Goal: Information Seeking & Learning: Learn about a topic

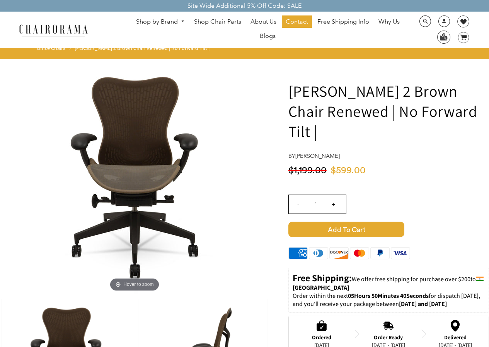
click at [154, 20] on link "Shop by Brand" at bounding box center [160, 22] width 56 height 12
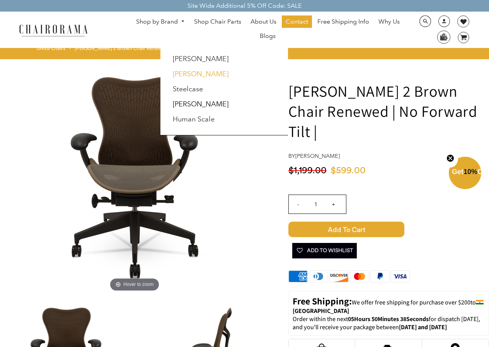
click at [197, 77] on link "[PERSON_NAME]" at bounding box center [201, 74] width 56 height 9
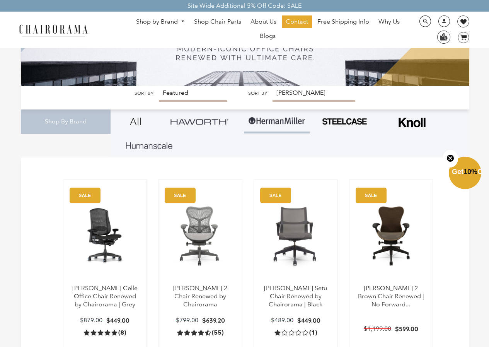
scroll to position [120, 0]
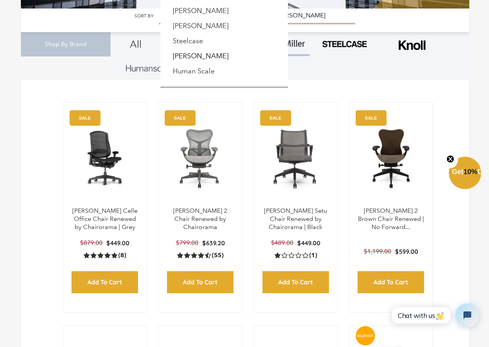
scroll to position [0, 0]
click at [191, 26] on link "[PERSON_NAME]" at bounding box center [201, 26] width 56 height 9
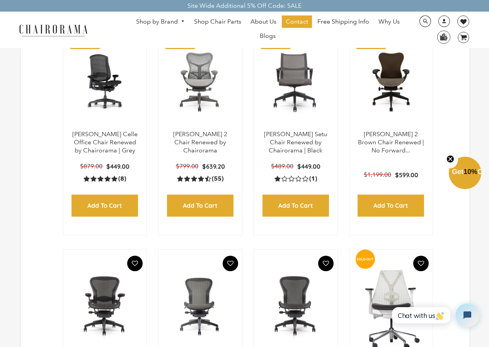
scroll to position [232, 0]
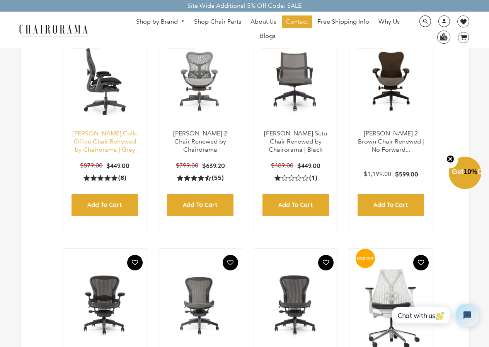
click at [125, 136] on link "Herman Miller Celle Office Chair Renewed by Chairorama | Grey" at bounding box center [104, 142] width 65 height 24
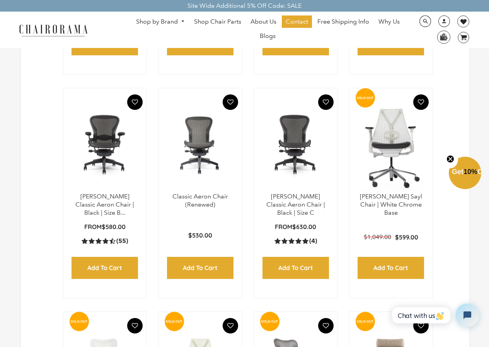
scroll to position [425, 0]
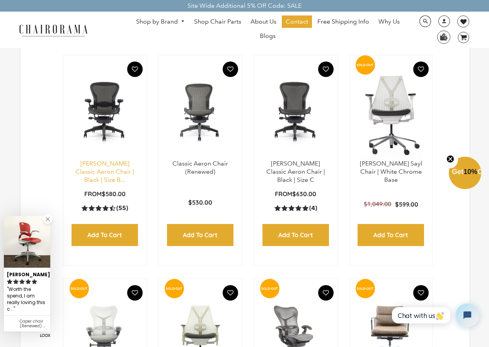
click at [125, 171] on link "Herman Miller Classic Aeron Chair | Black | Size B..." at bounding box center [104, 172] width 59 height 24
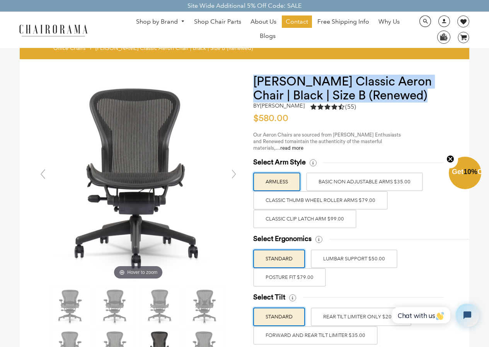
drag, startPoint x: 255, startPoint y: 73, endPoint x: 409, endPoint y: 99, distance: 155.7
copy h1 "[PERSON_NAME] Classic Aeron Chair | Black | Size B (Renewed)"
click at [408, 94] on h1 "[PERSON_NAME] Classic Aeron Chair | Black | Size B (Renewed)" at bounding box center [353, 89] width 201 height 28
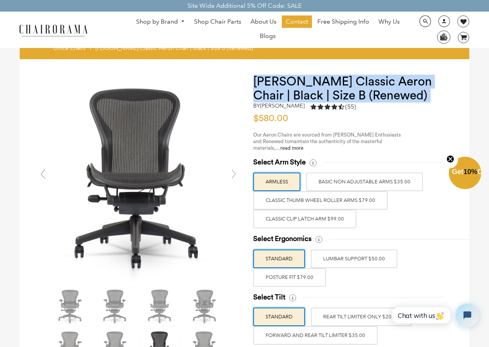
drag, startPoint x: 407, startPoint y: 94, endPoint x: 256, endPoint y: 82, distance: 152.0
click at [256, 82] on h1 "Herman Miller Classic Aeron Chair | Black | Size B (Renewed)" at bounding box center [353, 89] width 201 height 28
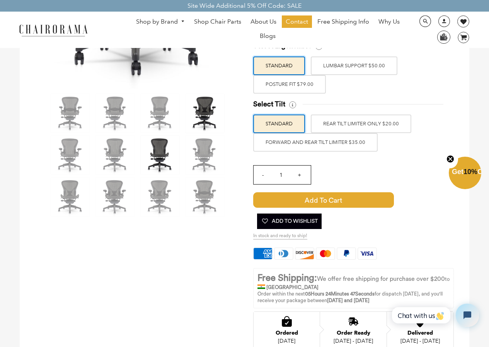
scroll to position [193, 0]
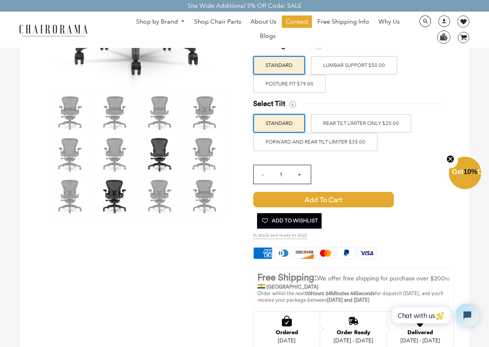
click at [115, 177] on img at bounding box center [115, 196] width 39 height 39
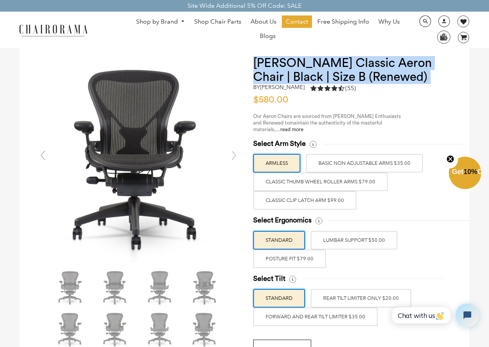
scroll to position [0, 0]
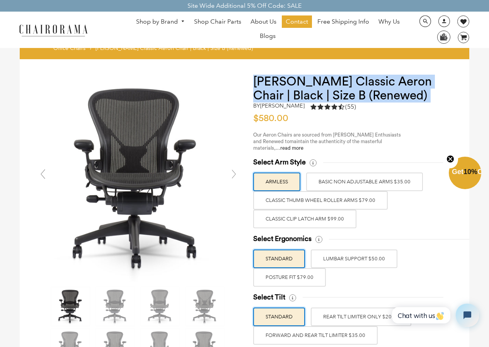
click at [74, 291] on img at bounding box center [70, 306] width 39 height 39
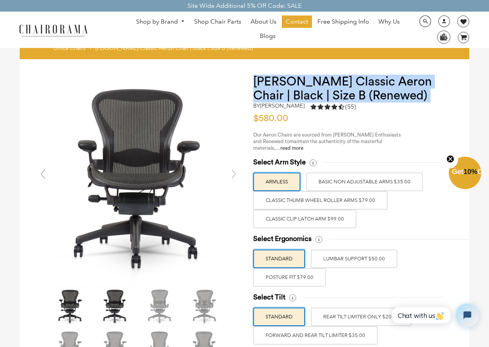
click at [100, 298] on img at bounding box center [115, 306] width 39 height 39
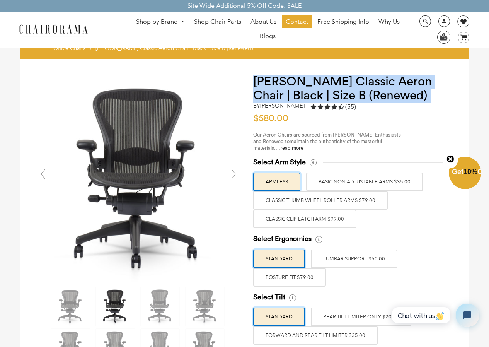
click at [120, 292] on img at bounding box center [115, 306] width 39 height 39
click at [164, 309] on img at bounding box center [160, 306] width 39 height 39
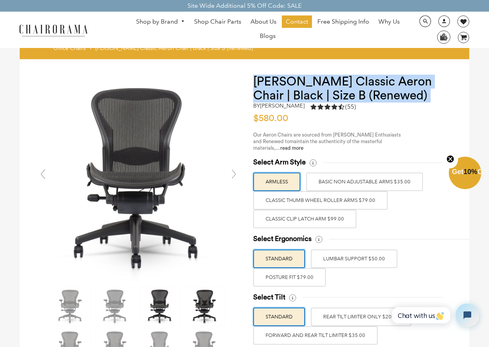
click at [188, 303] on img at bounding box center [205, 306] width 39 height 39
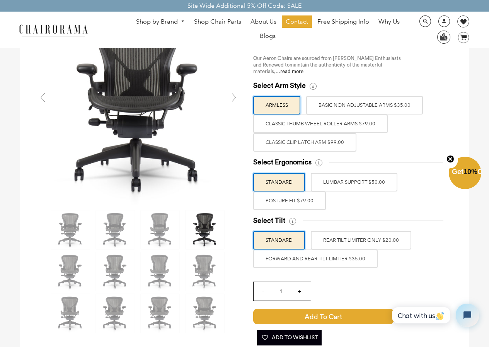
scroll to position [77, 0]
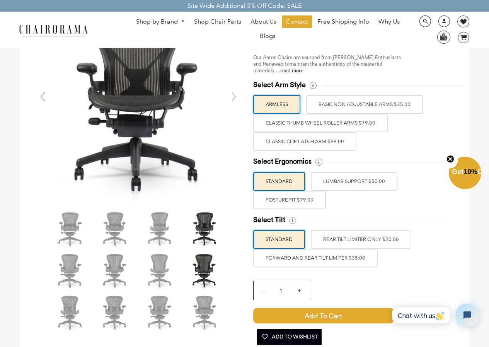
click at [208, 276] on img at bounding box center [205, 270] width 39 height 39
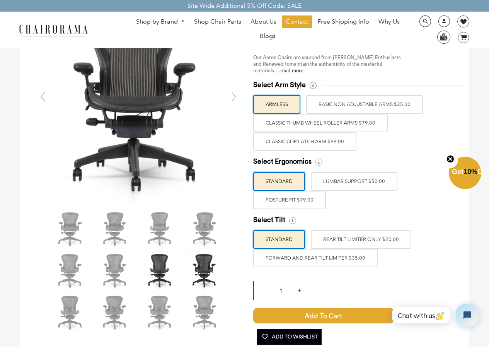
click at [177, 273] on img at bounding box center [160, 270] width 39 height 39
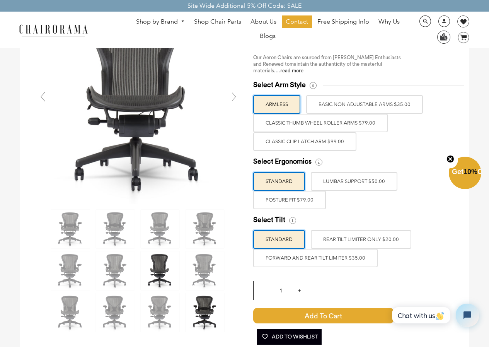
click at [201, 304] on img at bounding box center [205, 312] width 39 height 39
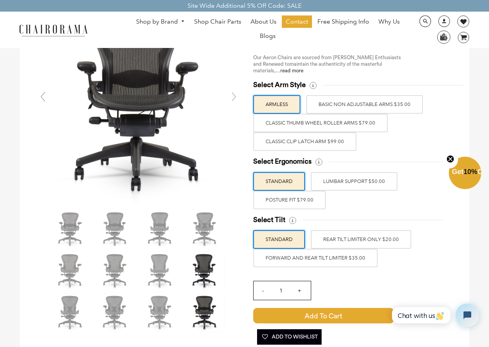
click at [195, 266] on img at bounding box center [205, 270] width 39 height 39
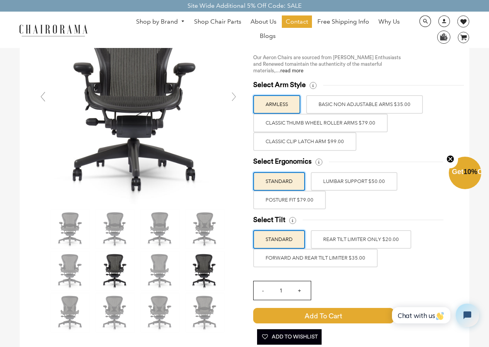
click at [130, 265] on img at bounding box center [115, 270] width 39 height 39
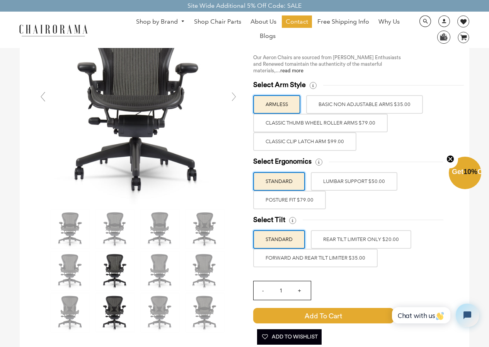
click at [109, 301] on img at bounding box center [115, 312] width 39 height 39
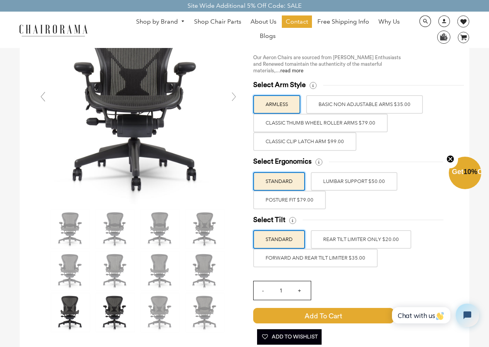
click at [84, 298] on img at bounding box center [70, 312] width 39 height 39
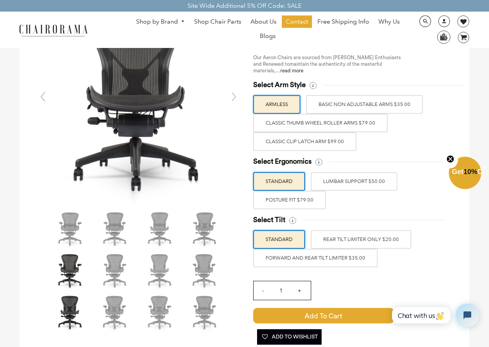
click at [78, 271] on img at bounding box center [70, 270] width 39 height 39
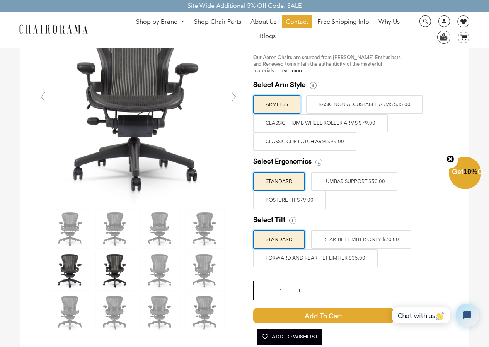
click at [100, 270] on img at bounding box center [115, 270] width 39 height 39
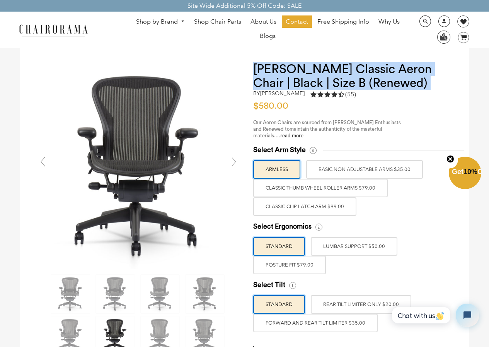
scroll to position [0, 0]
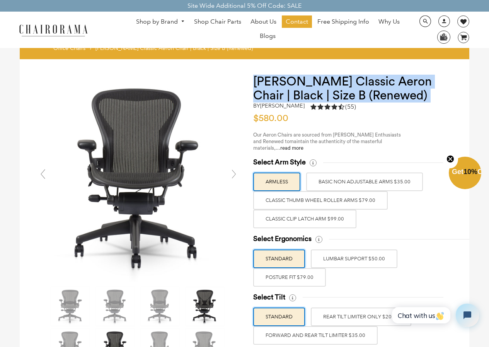
click at [213, 304] on img at bounding box center [205, 306] width 39 height 39
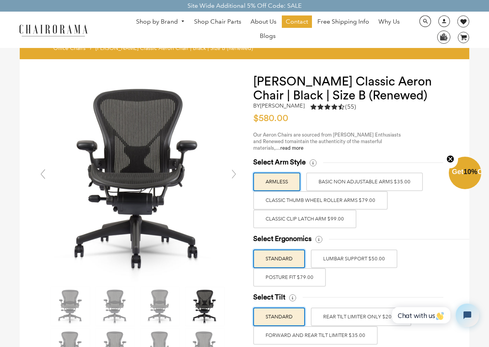
click at [184, 304] on div at bounding box center [138, 347] width 207 height 125
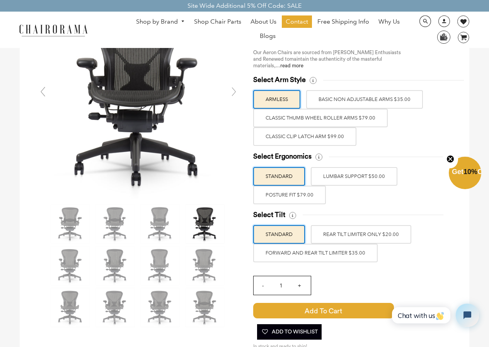
scroll to position [116, 0]
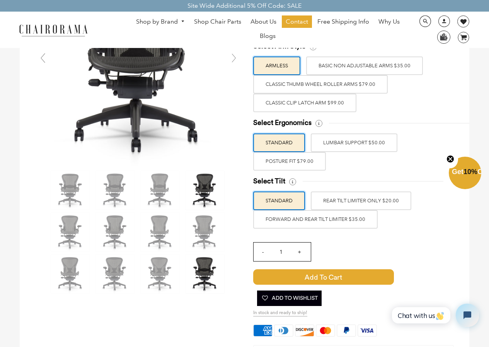
click at [209, 265] on img at bounding box center [205, 273] width 39 height 39
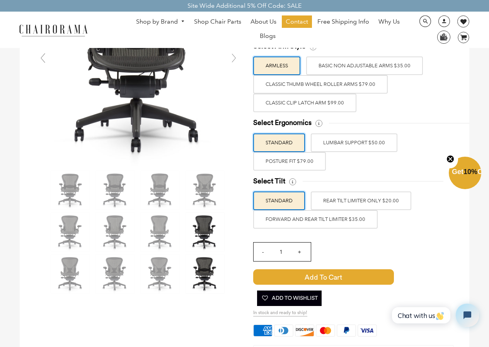
click at [209, 241] on img at bounding box center [205, 232] width 39 height 39
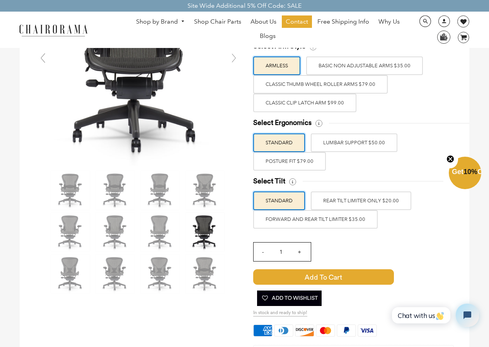
scroll to position [155, 0]
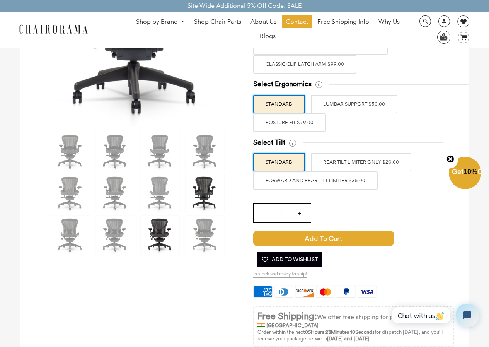
click at [151, 234] on img at bounding box center [160, 235] width 39 height 39
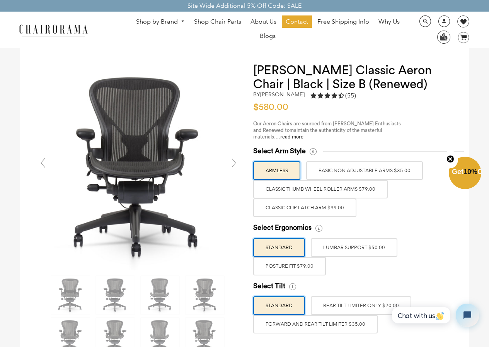
scroll to position [0, 0]
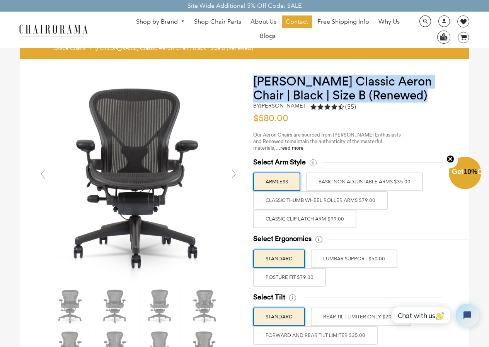
drag, startPoint x: 402, startPoint y: 96, endPoint x: 254, endPoint y: 82, distance: 148.0
click at [254, 82] on h1 "[PERSON_NAME] Classic Aeron Chair | Black | Size B (Renewed)" at bounding box center [353, 89] width 201 height 28
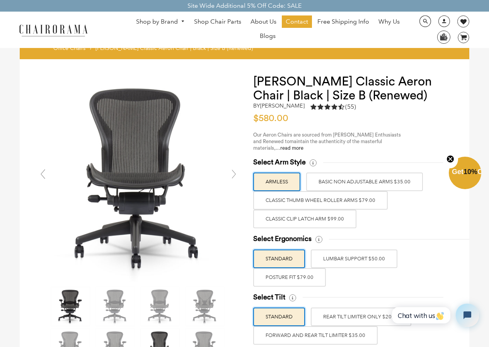
click at [68, 299] on img at bounding box center [70, 306] width 39 height 39
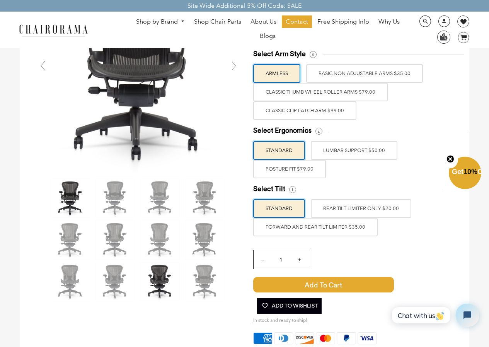
scroll to position [155, 0]
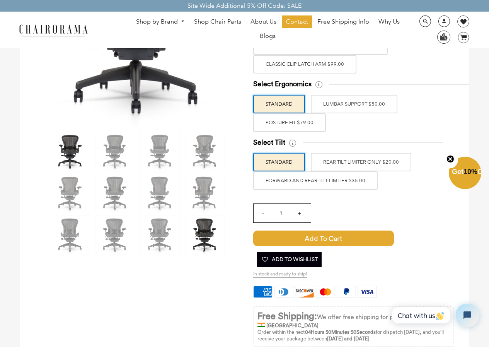
click at [199, 232] on img at bounding box center [205, 235] width 39 height 39
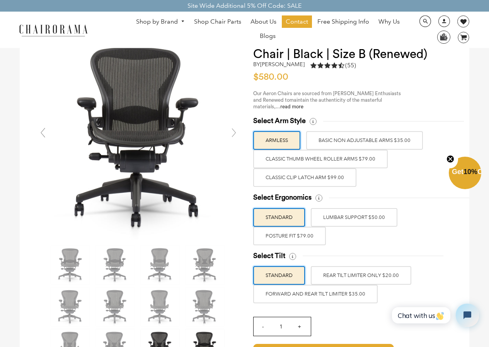
scroll to position [39, 0]
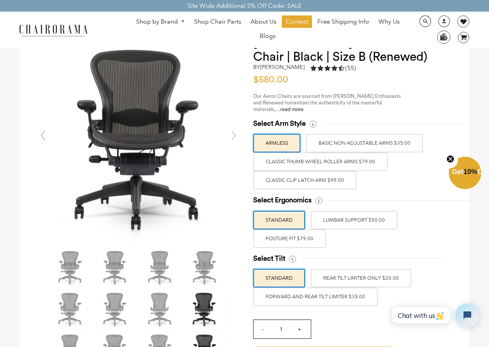
click at [192, 306] on img at bounding box center [205, 309] width 39 height 39
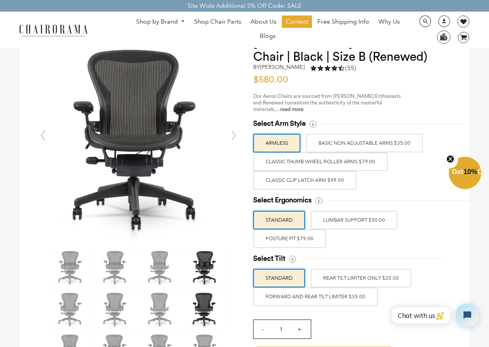
click at [189, 275] on img at bounding box center [205, 267] width 39 height 39
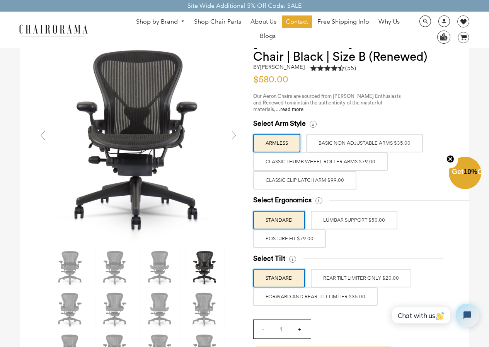
click at [196, 247] on div at bounding box center [138, 309] width 207 height 125
click at [168, 269] on img at bounding box center [160, 267] width 39 height 39
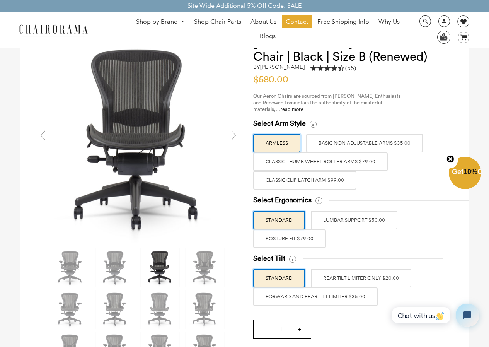
click at [138, 278] on div at bounding box center [138, 309] width 207 height 125
click at [159, 256] on img at bounding box center [160, 267] width 39 height 39
click at [125, 262] on img at bounding box center [115, 267] width 39 height 39
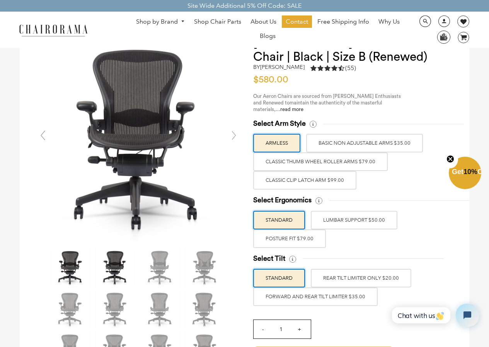
click at [71, 258] on img at bounding box center [70, 267] width 39 height 39
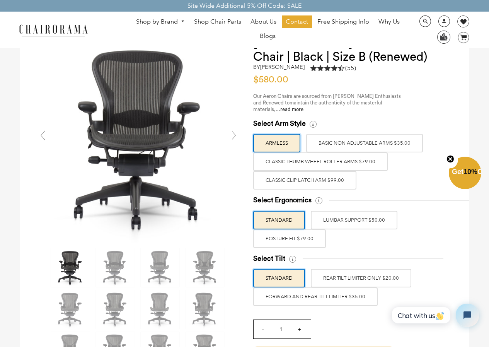
click at [70, 280] on img at bounding box center [70, 267] width 39 height 39
click at [75, 301] on img at bounding box center [70, 309] width 39 height 39
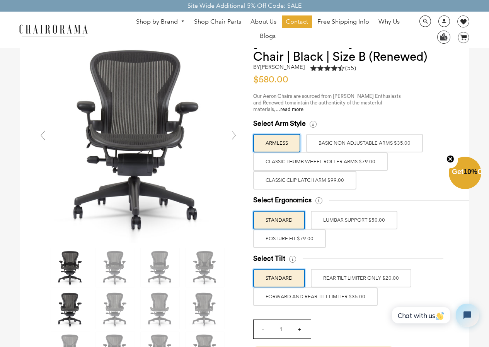
click at [65, 260] on img at bounding box center [70, 267] width 39 height 39
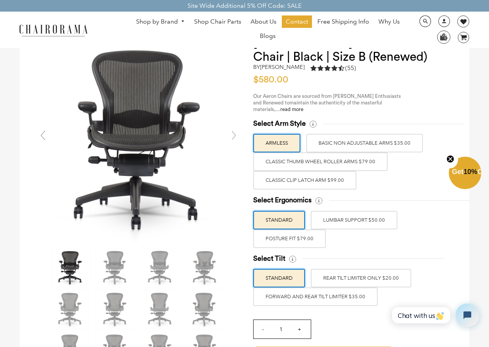
click at [89, 267] on img at bounding box center [70, 267] width 39 height 39
click at [109, 266] on img at bounding box center [115, 267] width 39 height 39
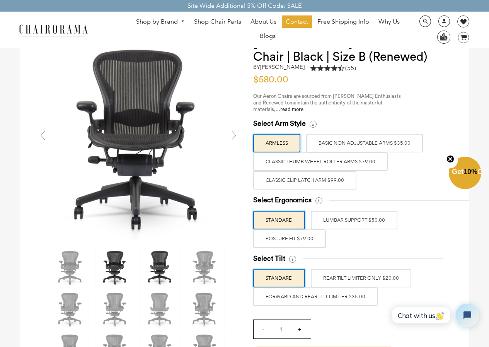
click at [150, 269] on img at bounding box center [160, 267] width 39 height 39
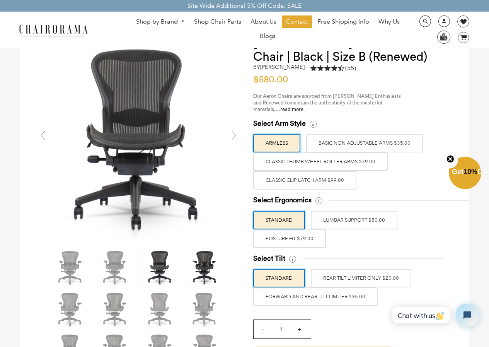
click at [201, 271] on img at bounding box center [205, 267] width 39 height 39
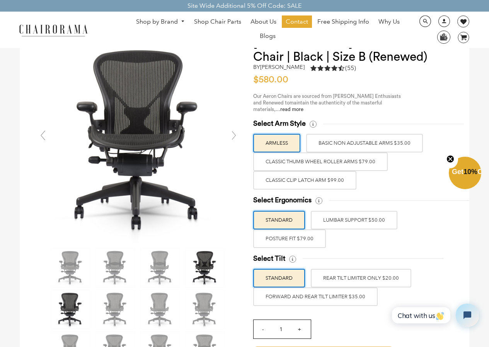
click at [79, 313] on img at bounding box center [70, 309] width 39 height 39
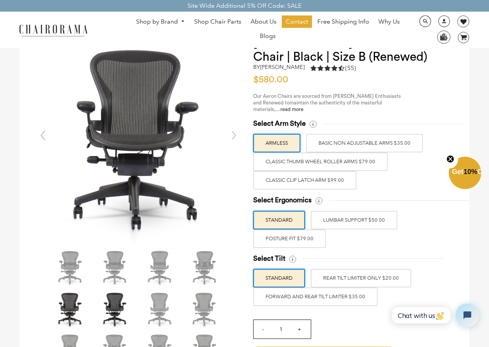
click at [97, 314] on img at bounding box center [115, 309] width 39 height 39
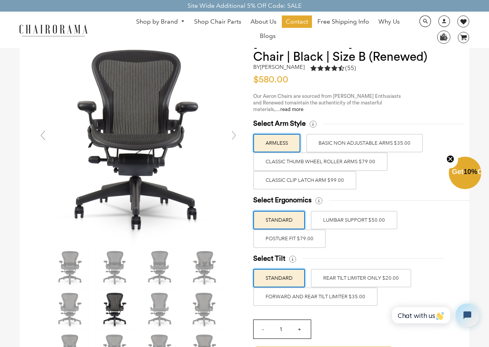
click at [140, 312] on div at bounding box center [138, 309] width 207 height 125
click at [150, 308] on img at bounding box center [160, 309] width 39 height 39
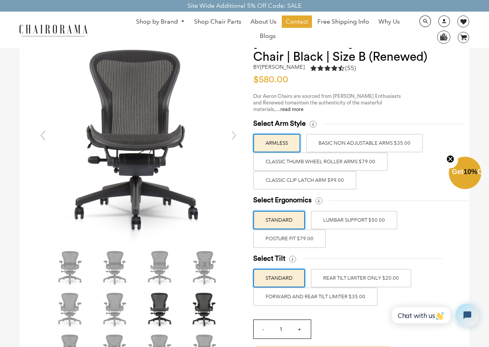
click at [200, 292] on img at bounding box center [205, 309] width 39 height 39
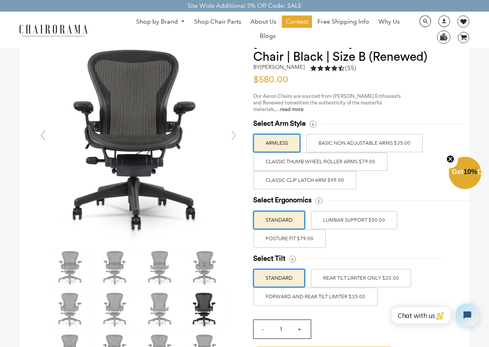
scroll to position [77, 0]
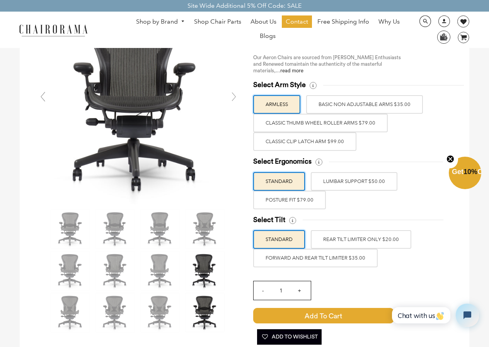
click at [200, 297] on img at bounding box center [205, 312] width 39 height 39
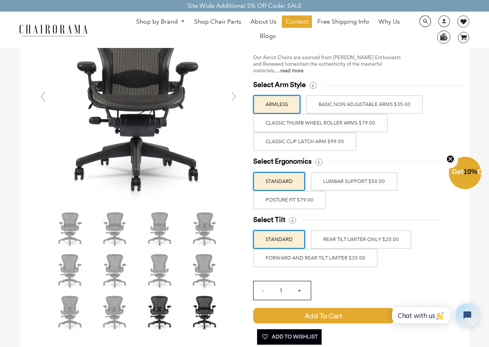
click at [167, 306] on img at bounding box center [160, 312] width 39 height 39
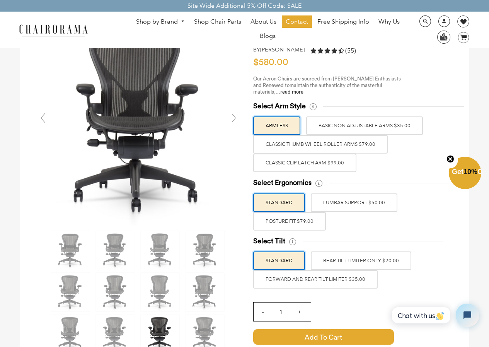
scroll to position [39, 0]
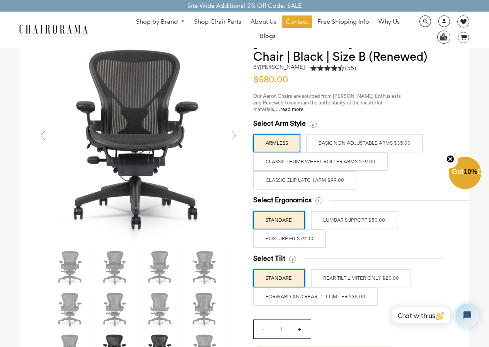
click at [121, 334] on img at bounding box center [115, 351] width 39 height 39
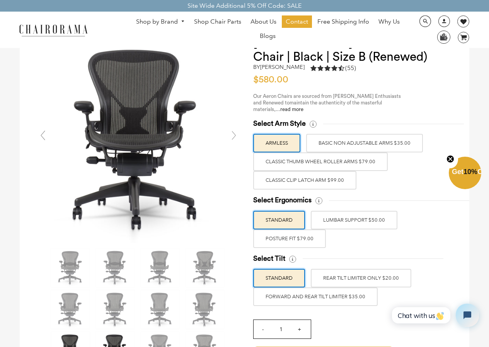
click at [72, 341] on img at bounding box center [70, 351] width 39 height 39
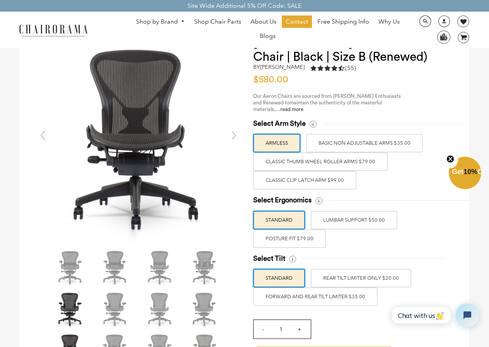
click at [61, 307] on img at bounding box center [70, 309] width 39 height 39
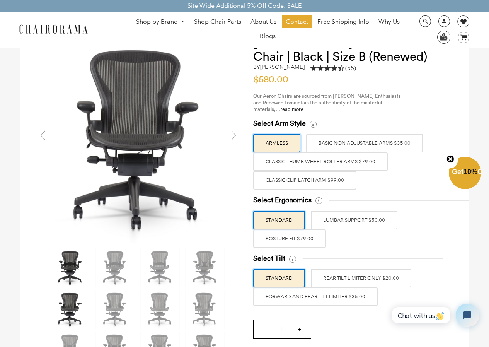
click at [69, 275] on img at bounding box center [70, 267] width 39 height 39
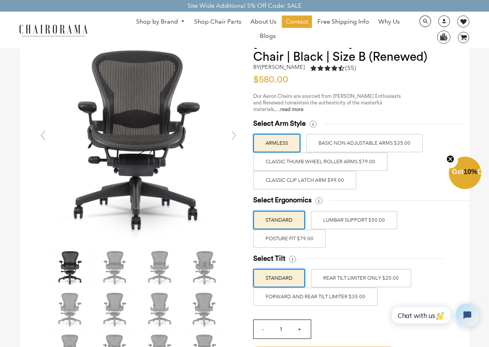
scroll to position [116, 0]
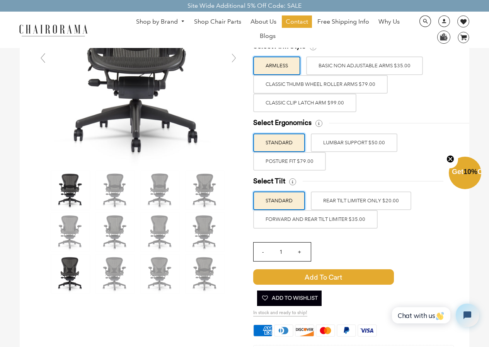
click at [76, 270] on img at bounding box center [70, 273] width 39 height 39
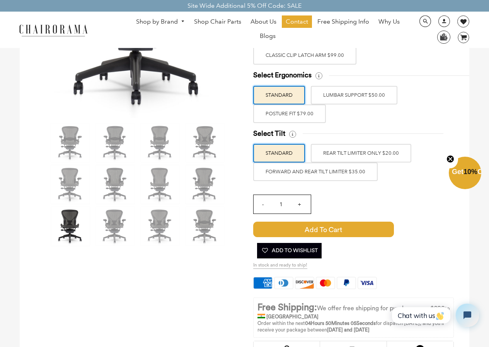
scroll to position [155, 0]
